Goal: Find specific page/section: Find specific page/section

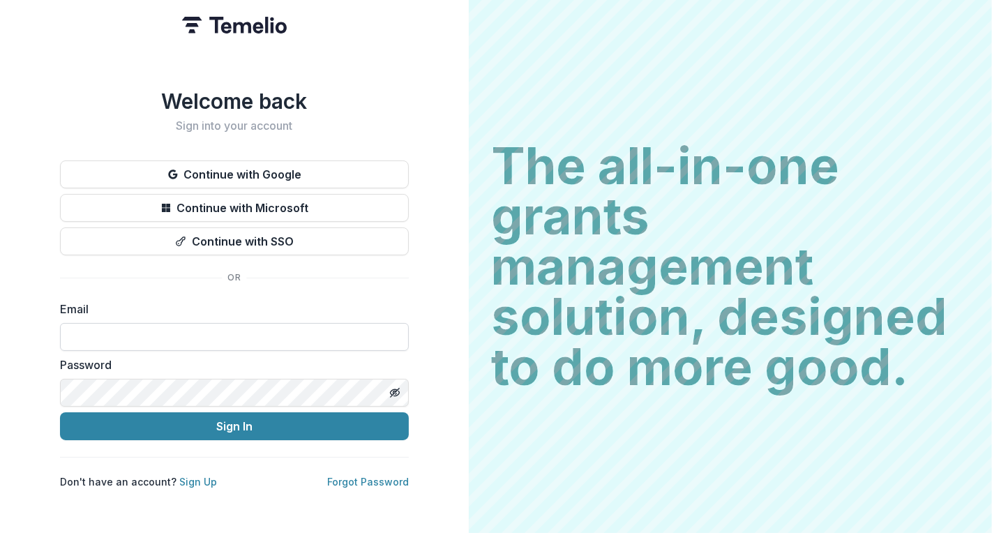
click at [180, 330] on input at bounding box center [234, 337] width 349 height 28
click at [0, 532] on com-1password-button at bounding box center [0, 533] width 0 height 0
type input "**********"
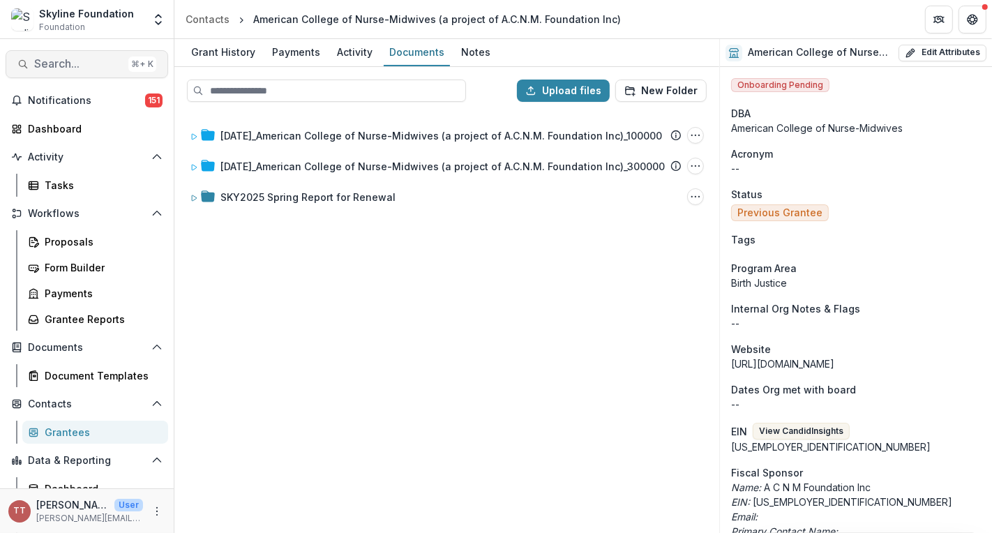
click at [55, 63] on span "Search..." at bounding box center [78, 63] width 89 height 13
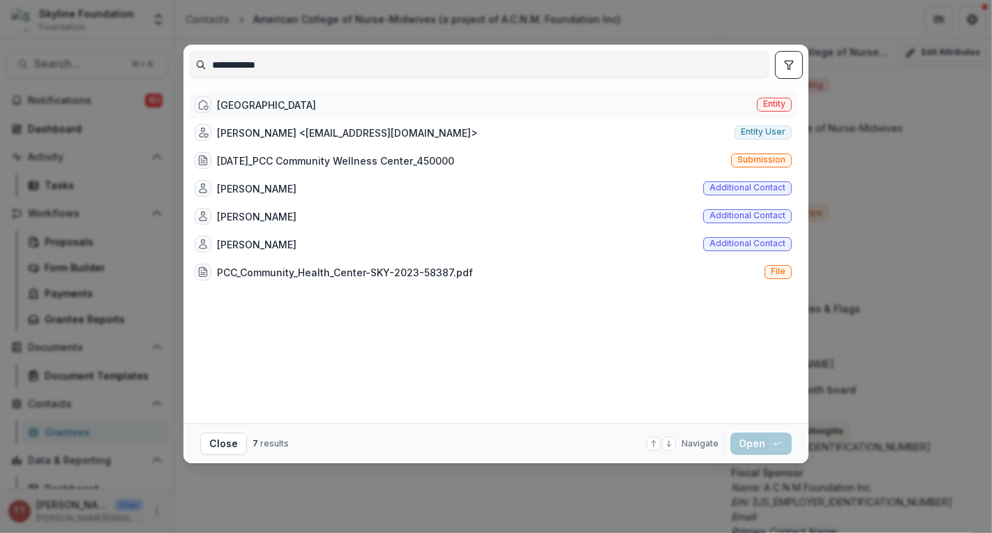
type input "**********"
click at [243, 98] on div "[GEOGRAPHIC_DATA]" at bounding box center [266, 105] width 99 height 15
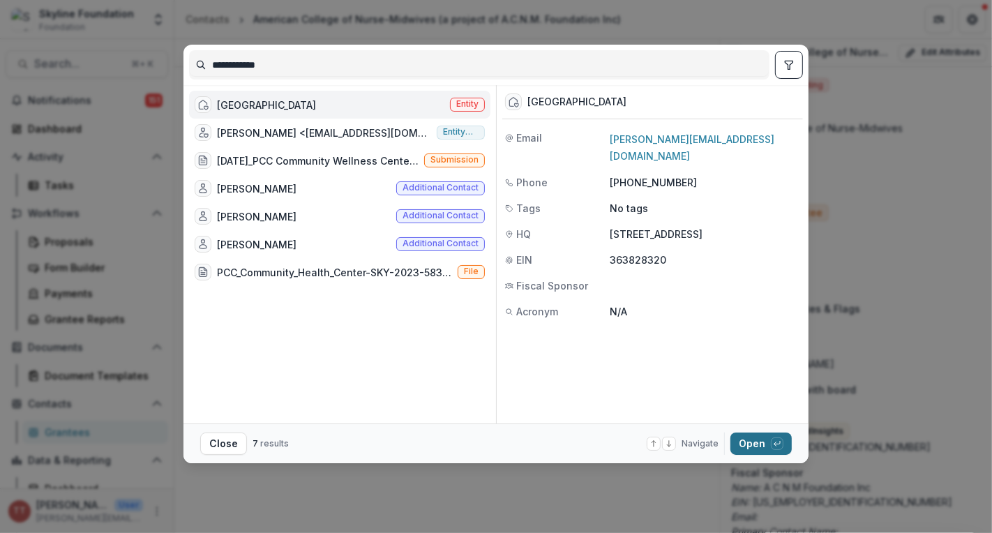
click at [749, 434] on button "Open with enter key" at bounding box center [760, 443] width 61 height 22
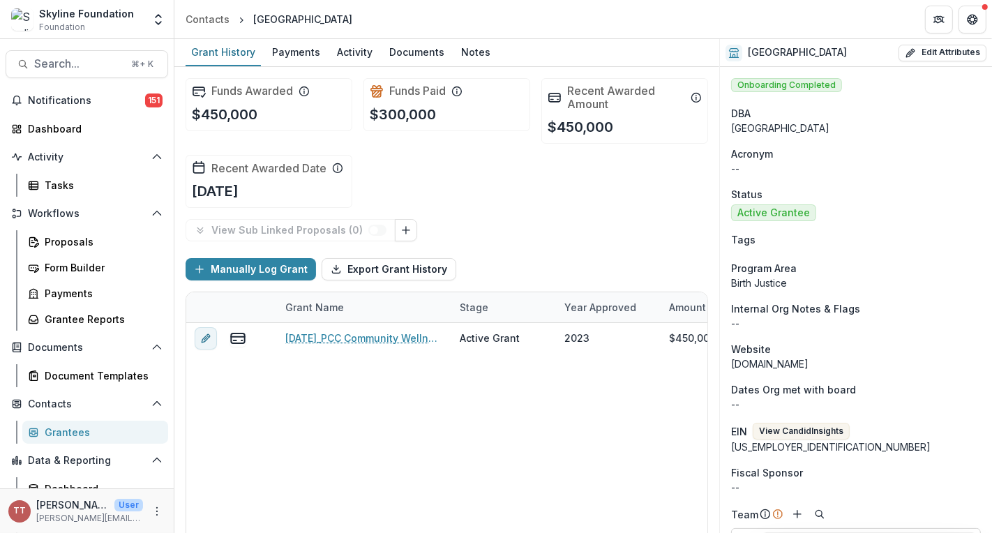
scroll to position [1, 0]
click at [59, 63] on span "Search..." at bounding box center [78, 63] width 89 height 13
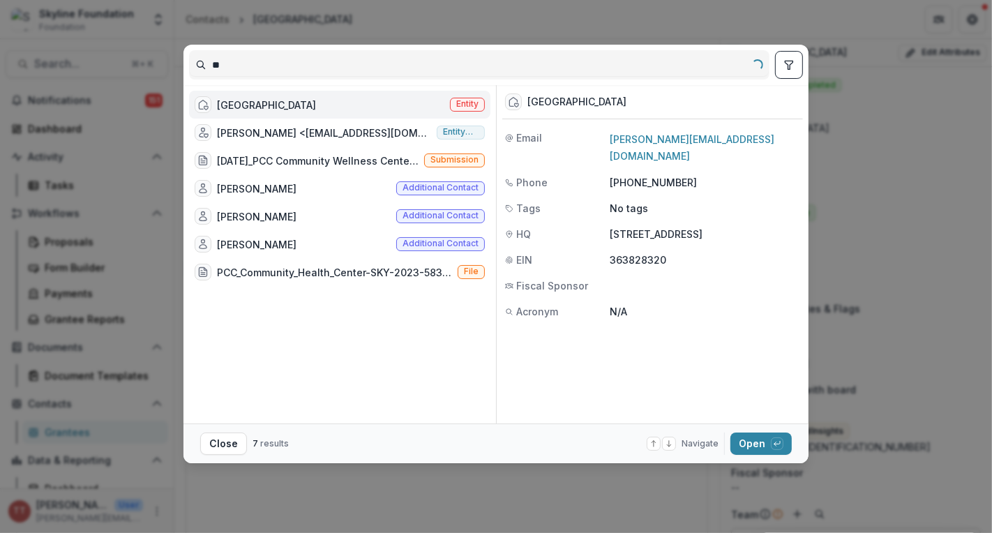
type input "*"
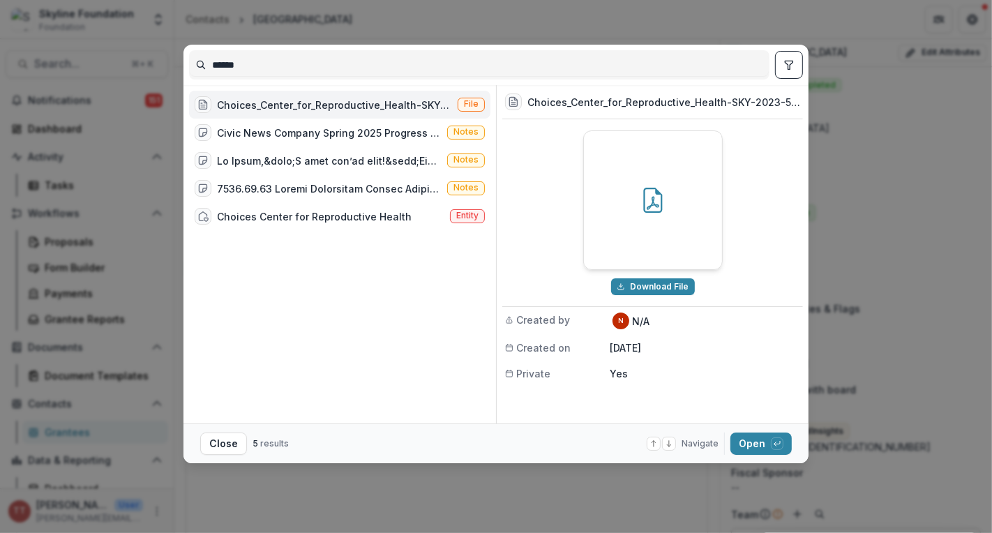
type input "******"
click at [298, 100] on div "Choices_Center_for_Reproductive_Health-SKY-2023-58115.pdf" at bounding box center [334, 105] width 235 height 15
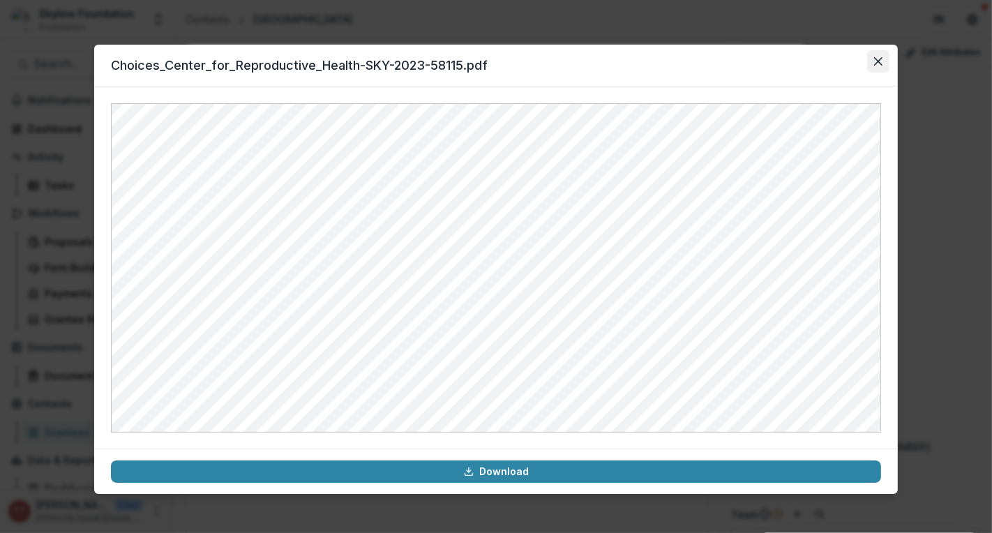
click at [881, 61] on icon "Close" at bounding box center [878, 61] width 8 height 8
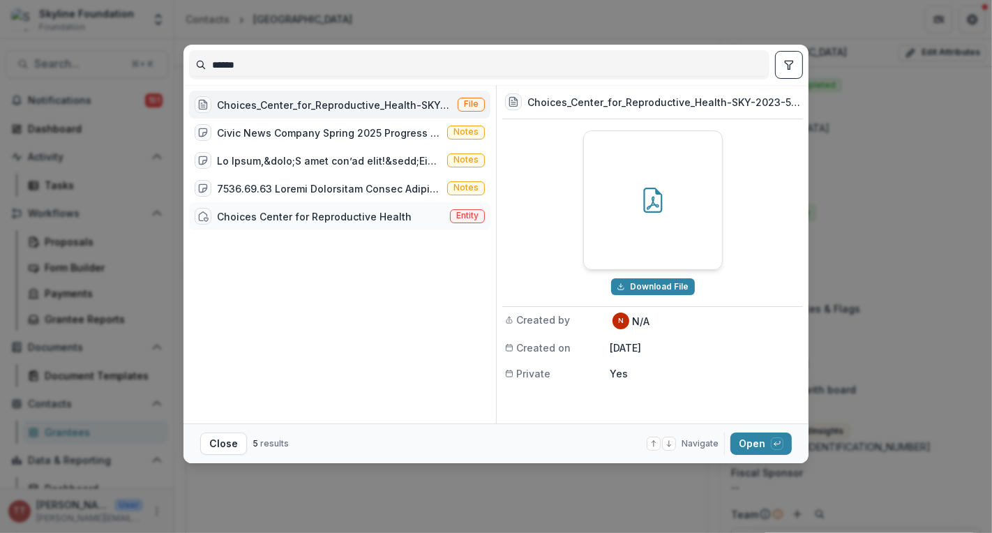
click at [342, 214] on div "Choices Center for Reproductive Health" at bounding box center [314, 216] width 195 height 15
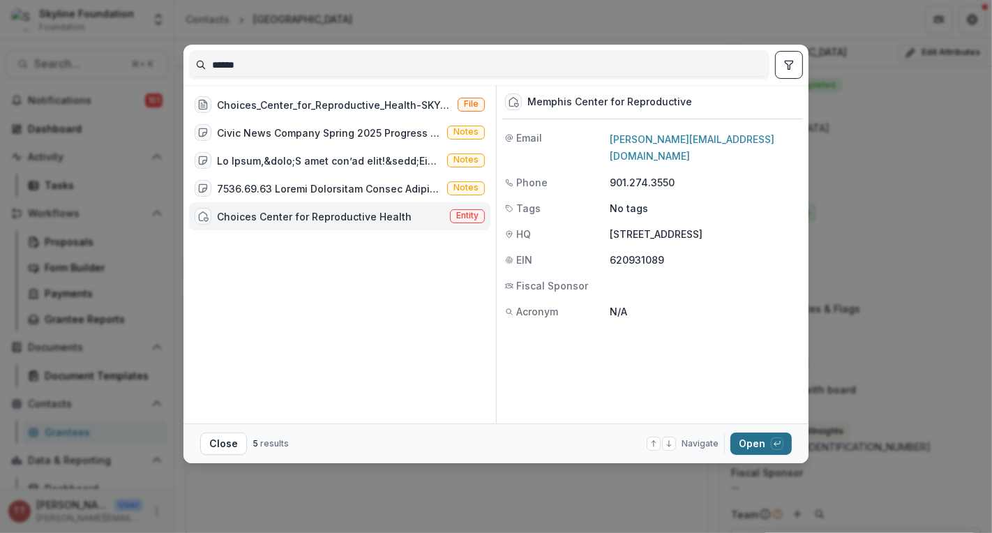
click at [750, 442] on button "Open with enter key" at bounding box center [760, 443] width 61 height 22
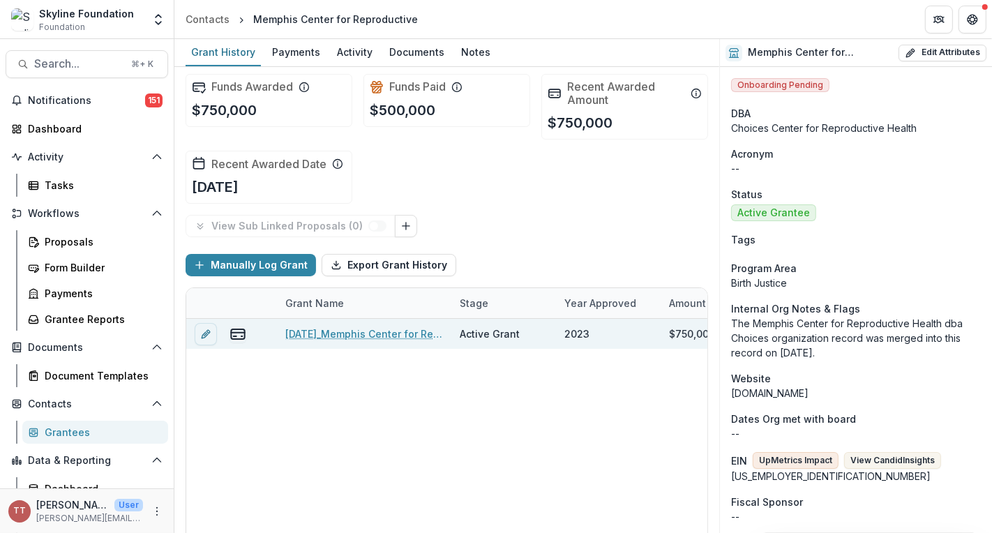
scroll to position [3, 0]
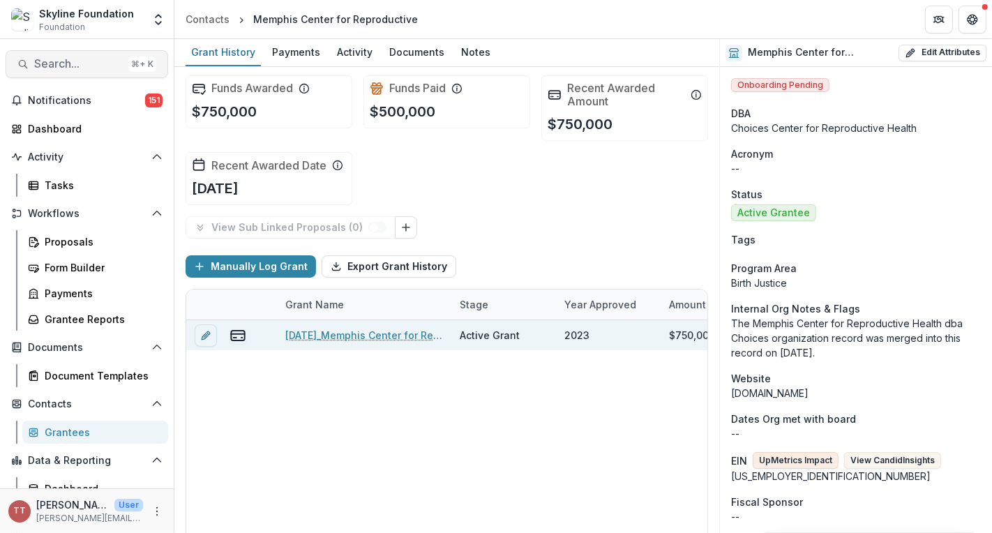
click at [75, 61] on span "Search..." at bounding box center [78, 63] width 89 height 13
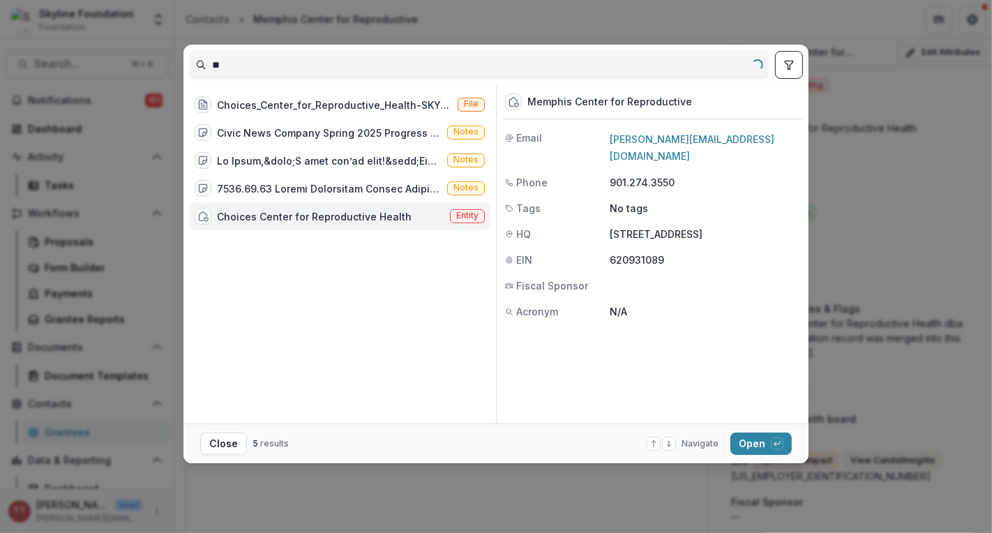
type input "*"
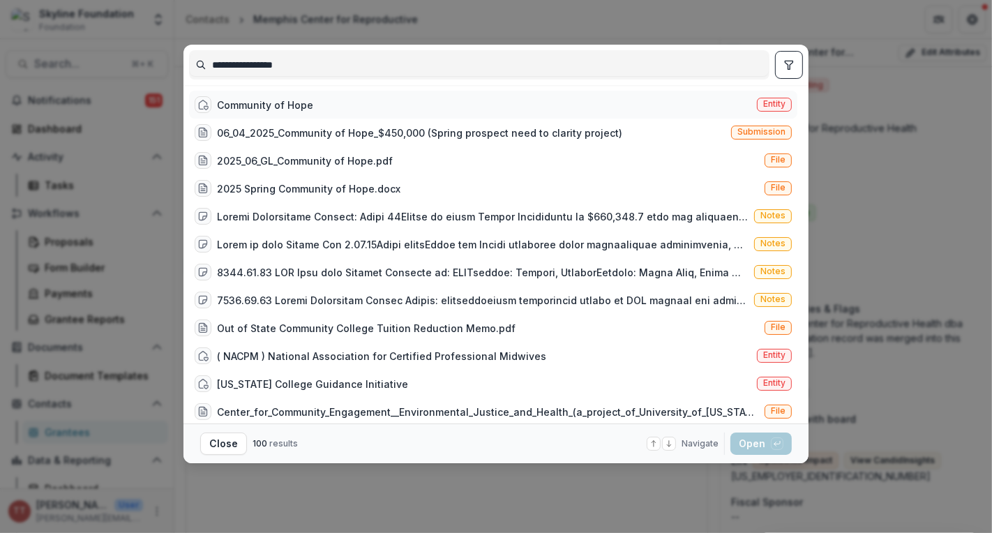
type input "**********"
click at [289, 107] on div "Community of Hope" at bounding box center [265, 105] width 96 height 15
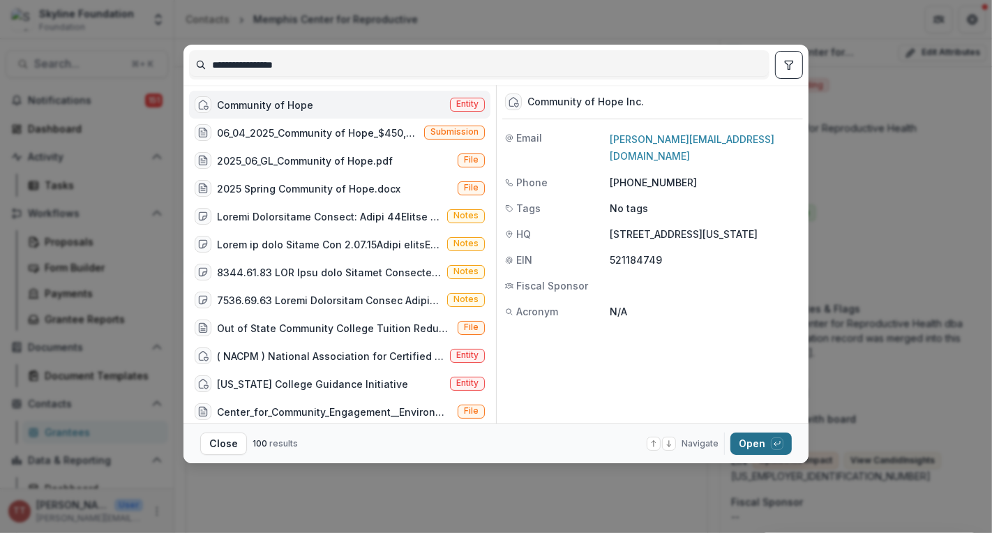
click at [750, 437] on button "Open with enter key" at bounding box center [760, 443] width 61 height 22
